Goal: Transaction & Acquisition: Purchase product/service

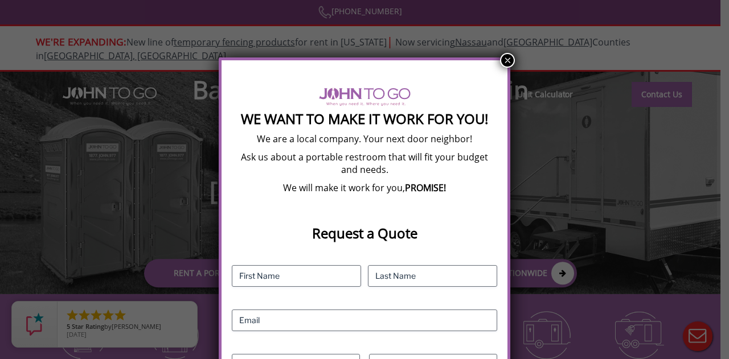
click at [508, 59] on button "×" at bounding box center [507, 60] width 15 height 15
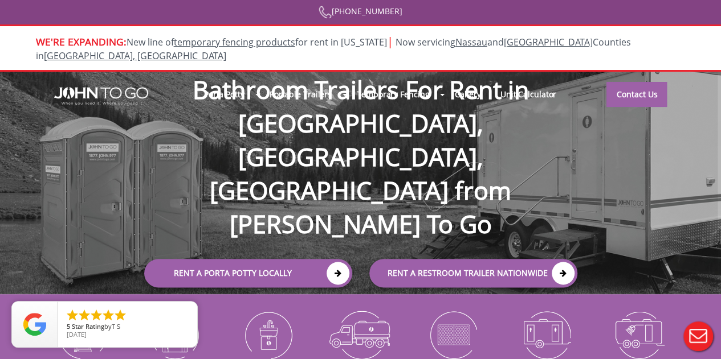
click at [335, 214] on div at bounding box center [360, 179] width 721 height 359
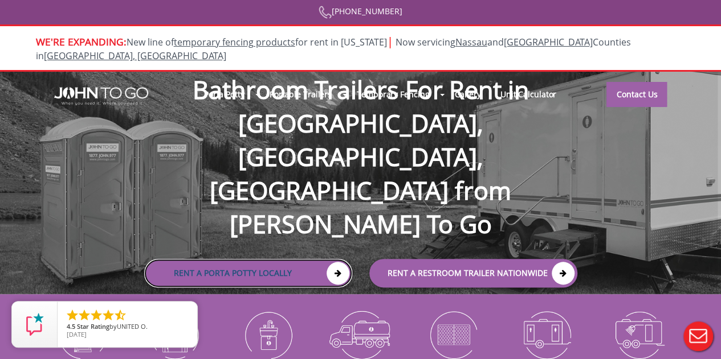
click at [335, 262] on icon at bounding box center [337, 273] width 23 height 23
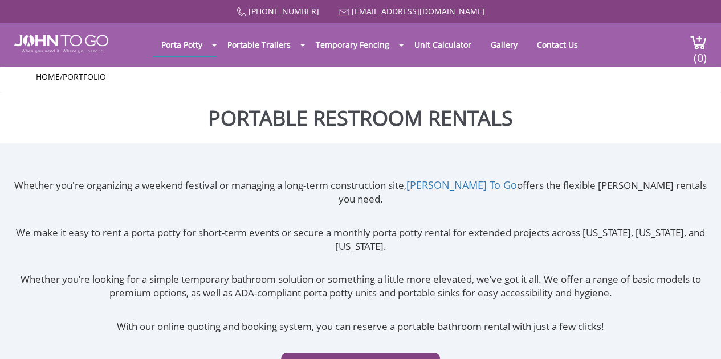
click at [336, 208] on div "Whether you're organizing a weekend festival or managing a long-term constructi…" at bounding box center [360, 295] width 721 height 235
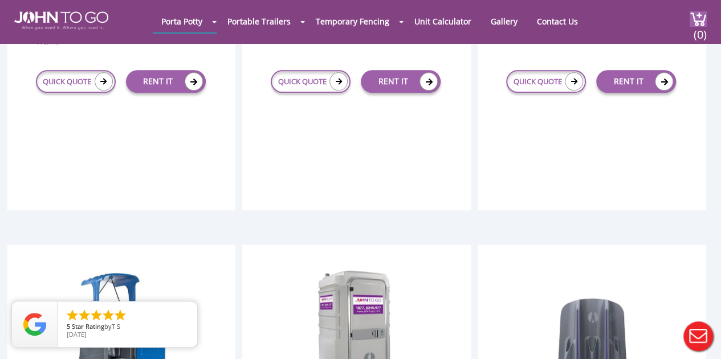
scroll to position [543, 0]
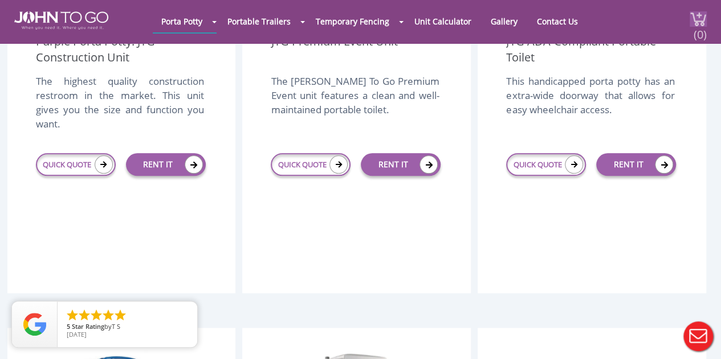
click at [676, 24] on div "(0)" at bounding box center [691, 21] width 30 height 43
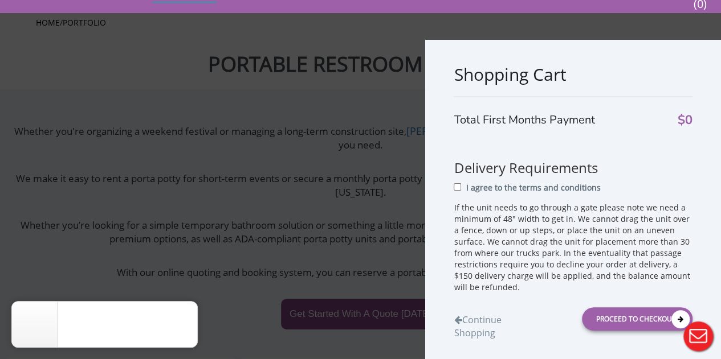
scroll to position [0, 0]
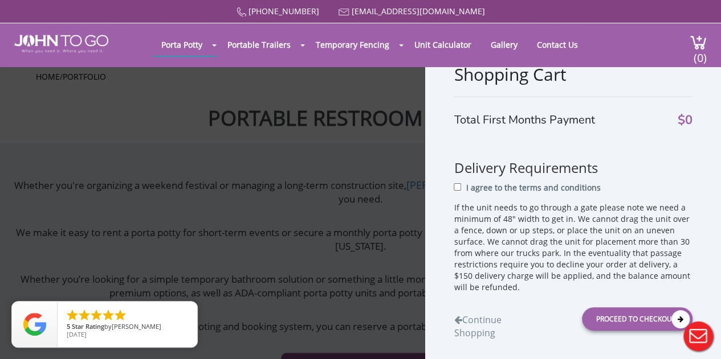
click at [128, 114] on div "Shopping Cart Total First Months Payment $0 Delivery Requirements I agree to th…" at bounding box center [360, 179] width 721 height 359
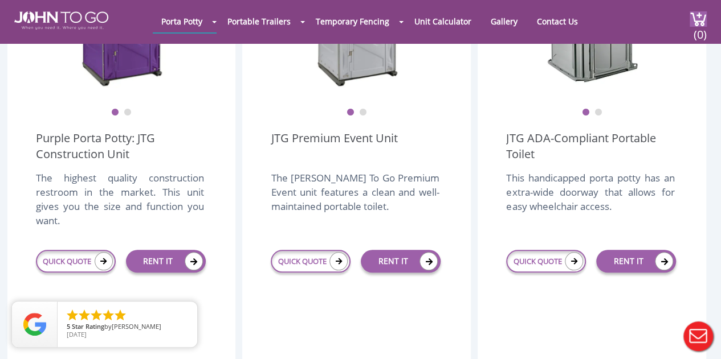
scroll to position [467, 0]
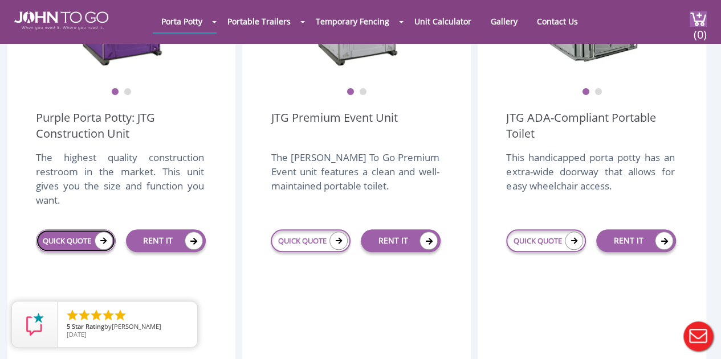
click at [76, 230] on link "QUICK QUOTE" at bounding box center [76, 241] width 80 height 23
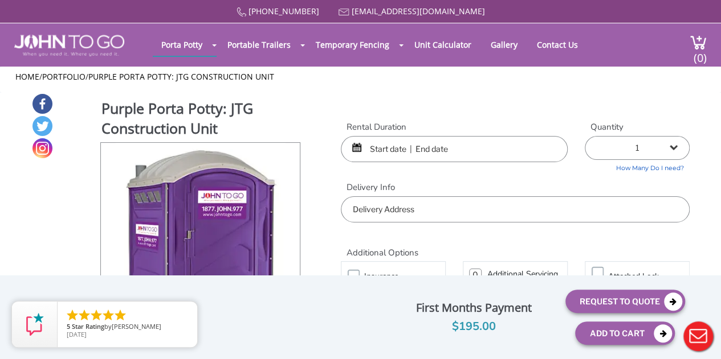
click at [367, 153] on input "text" at bounding box center [454, 149] width 227 height 26
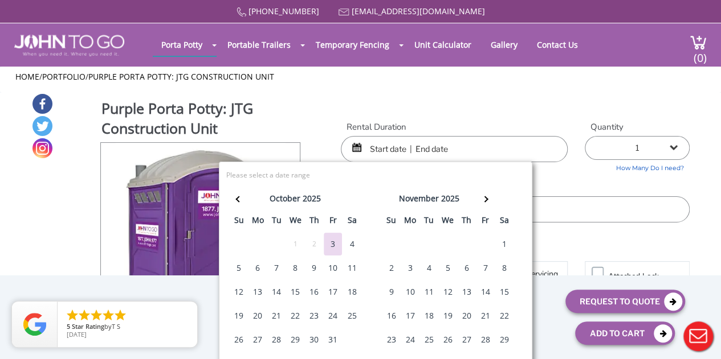
click at [332, 268] on div "10" at bounding box center [333, 268] width 18 height 23
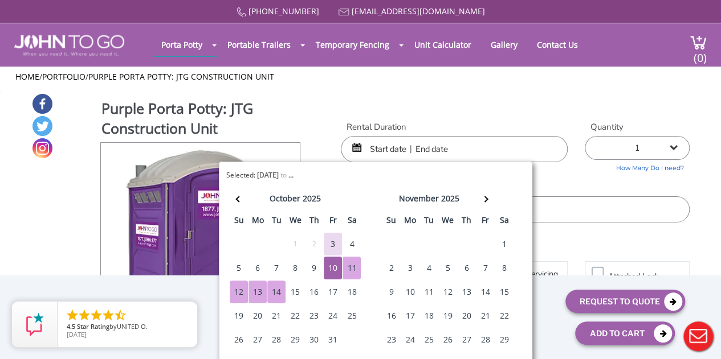
click at [277, 289] on div "14" at bounding box center [276, 292] width 18 height 23
type input "10/10/2025 to 10/14/2025"
click at [672, 148] on select "1 2 (5% discount) 3 (8% discount) 4 (10% discount) 5 (12% discount) 6 (12% disc…" at bounding box center [636, 148] width 105 height 24
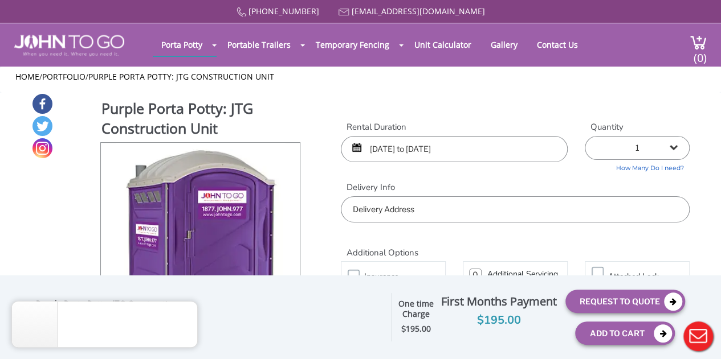
select select "10"
click at [584, 136] on select "1 2 (5% discount) 3 (8% discount) 4 (10% discount) 5 (12% discount) 6 (12% disc…" at bounding box center [636, 148] width 105 height 24
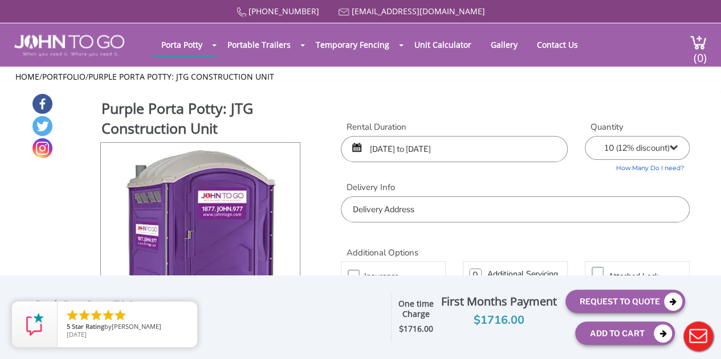
click at [607, 210] on input "text" at bounding box center [515, 210] width 349 height 26
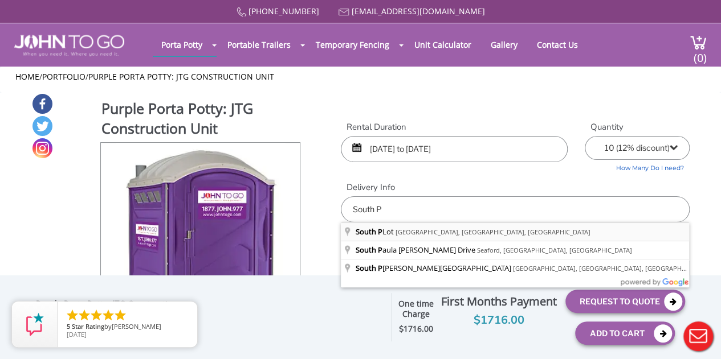
type input "South P Lot, Stony Brook, NY, USA"
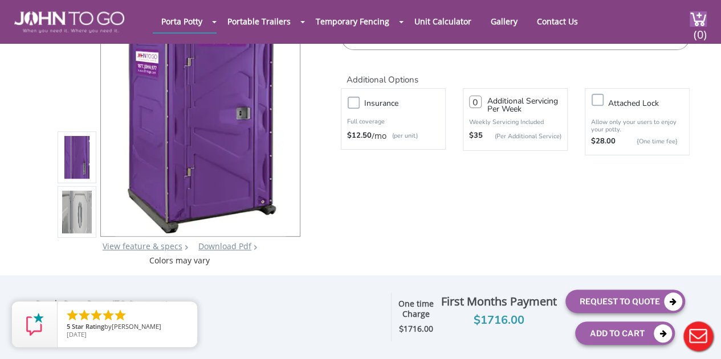
scroll to position [127, 0]
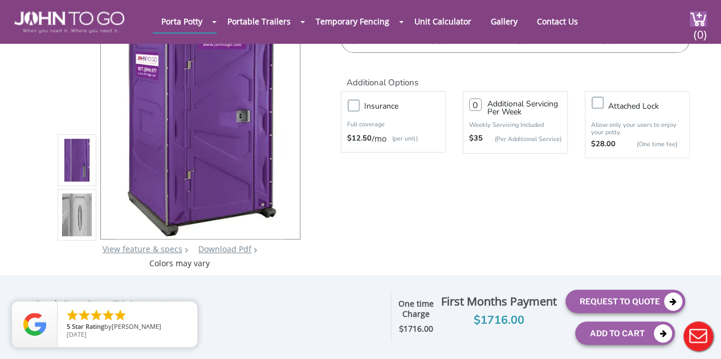
click at [602, 103] on label "Attached lock" at bounding box center [648, 106] width 92 height 14
click at [0, 0] on input "Attached lock" at bounding box center [0, 0] width 0 height 0
click at [602, 103] on label "Attached lock" at bounding box center [648, 106] width 92 height 14
click at [0, 0] on input "Attached lock" at bounding box center [0, 0] width 0 height 0
click at [602, 103] on label "Attached lock" at bounding box center [648, 106] width 92 height 14
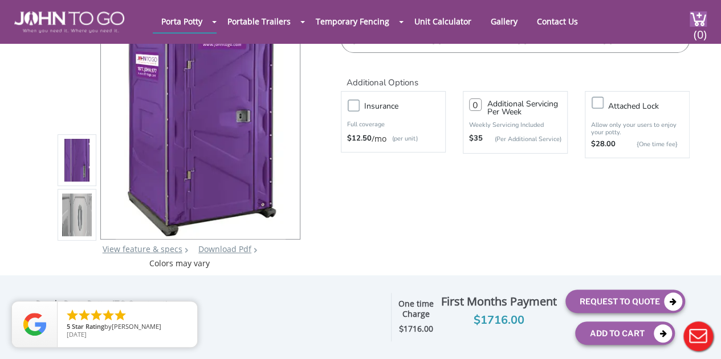
click at [0, 0] on input "Attached lock" at bounding box center [0, 0] width 0 height 0
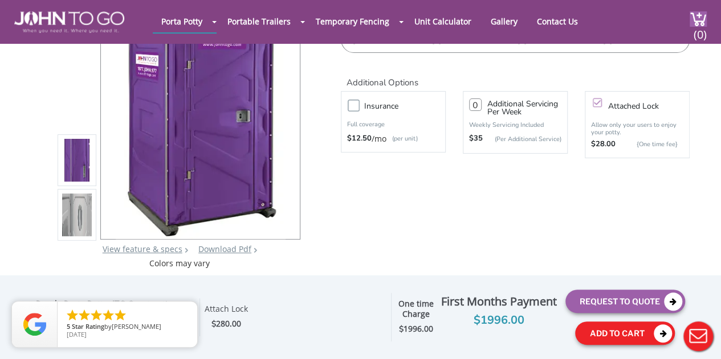
click at [602, 330] on button "Add To Cart" at bounding box center [625, 333] width 100 height 23
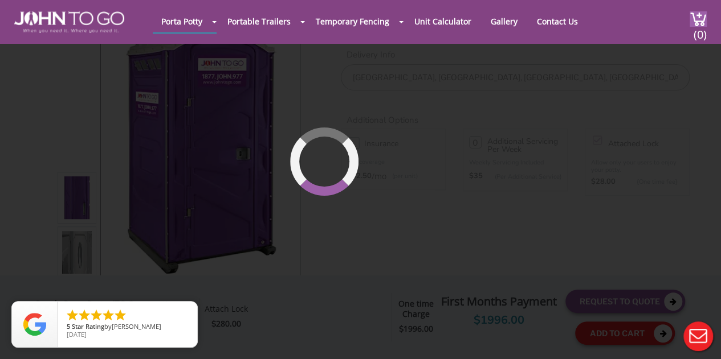
scroll to position [78, 0]
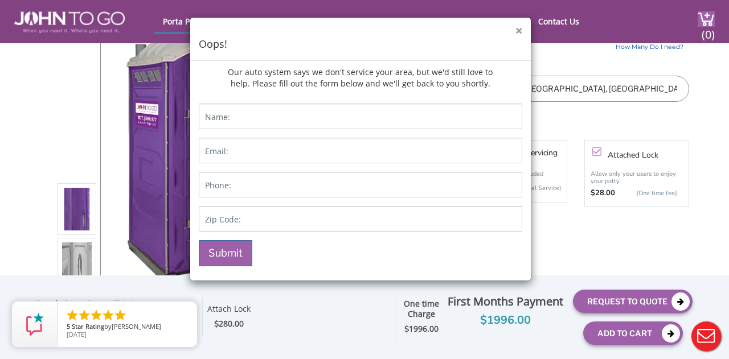
click at [520, 28] on button "×" at bounding box center [519, 31] width 7 height 12
